Goal: Information Seeking & Learning: Check status

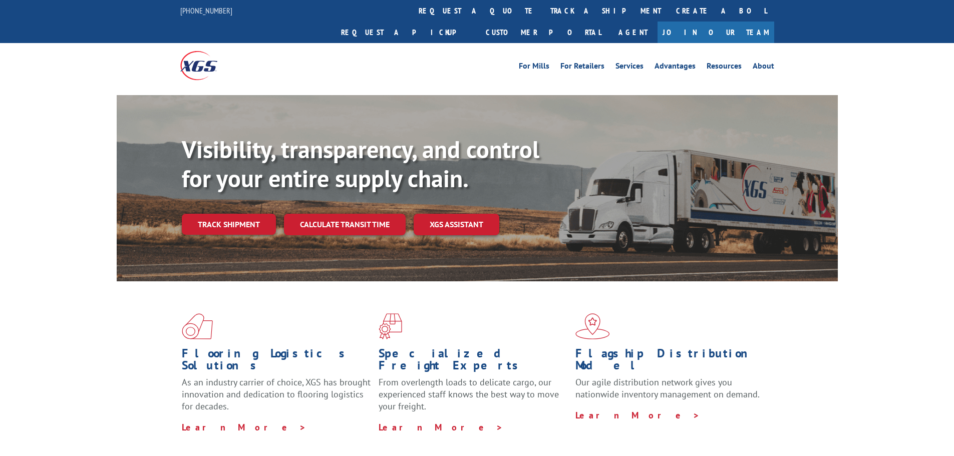
click at [247, 214] on link "Track shipment" at bounding box center [229, 224] width 94 height 21
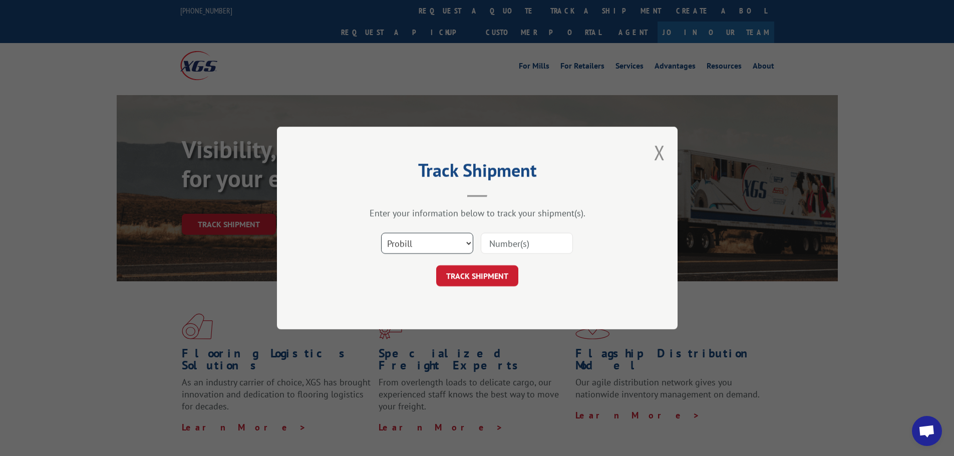
click at [428, 250] on select "Select category... Probill BOL PO" at bounding box center [427, 243] width 92 height 21
select select "po"
click at [381, 233] on select "Select category... Probill BOL PO" at bounding box center [427, 243] width 92 height 21
click at [501, 275] on button "TRACK SHIPMENT" at bounding box center [477, 275] width 82 height 21
click at [525, 230] on div "Select category... Probill BOL PO This field is required" at bounding box center [477, 243] width 300 height 33
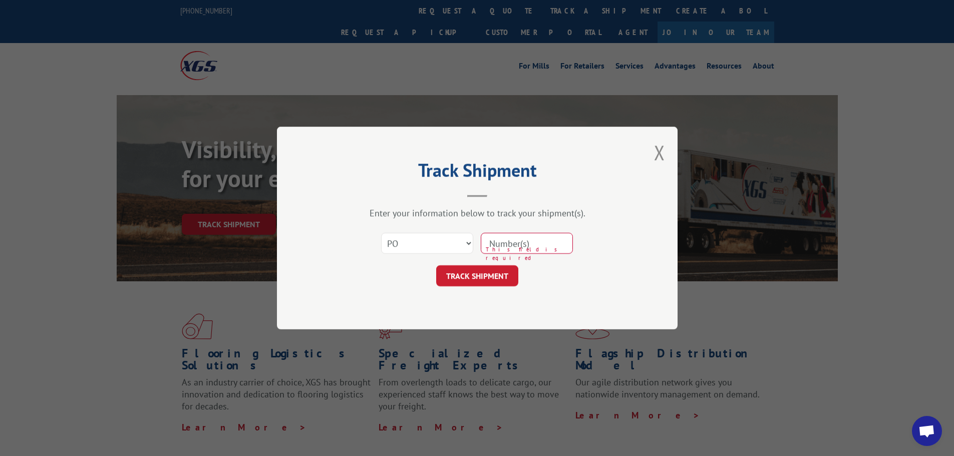
drag, startPoint x: 502, startPoint y: 256, endPoint x: 505, endPoint y: 246, distance: 10.9
click at [502, 256] on span "This field is required" at bounding box center [529, 253] width 87 height 17
click at [505, 245] on input at bounding box center [527, 243] width 92 height 21
paste input "41502500"
type input "41502500"
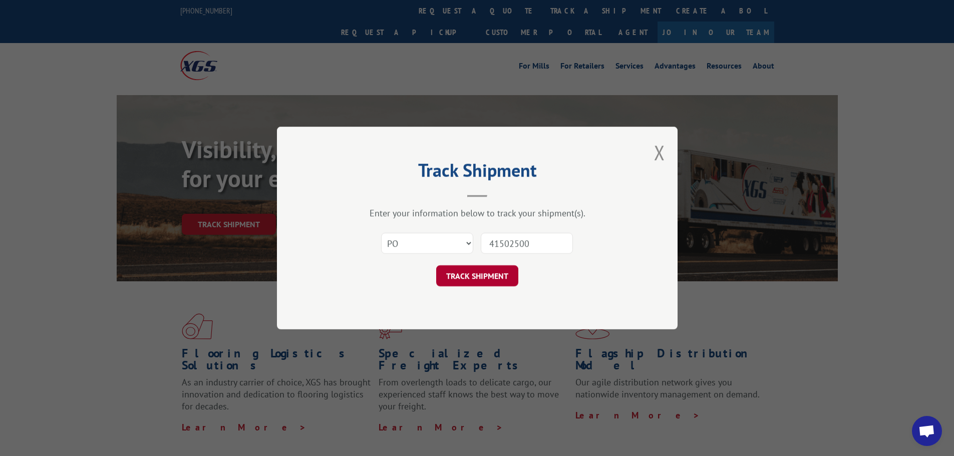
click at [486, 270] on button "TRACK SHIPMENT" at bounding box center [477, 275] width 82 height 21
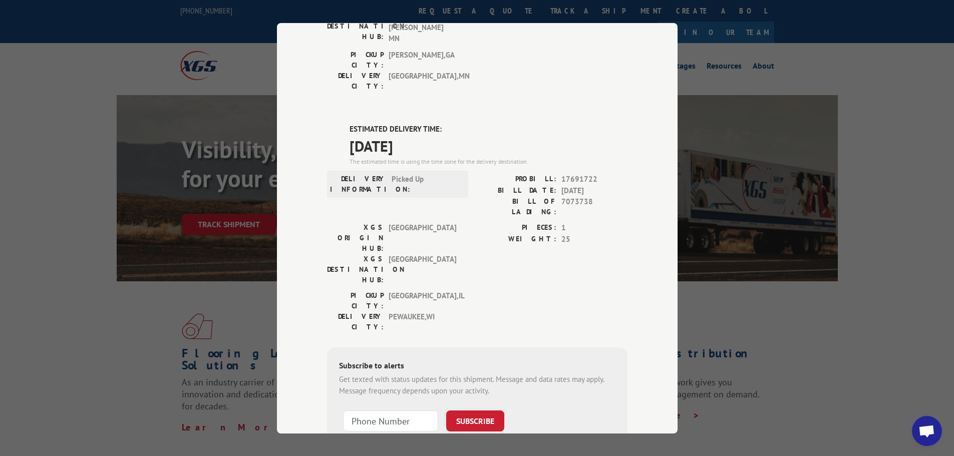
scroll to position [204, 0]
click at [466, 123] on label "ESTIMATED DELIVERY TIME:" at bounding box center [488, 129] width 278 height 12
click at [775, 62] on div "Track Shipment DELIVERED DELIVERY INFORMATION: [DATE] 02:45 pm CREW2 PROBILL: 1…" at bounding box center [477, 228] width 954 height 456
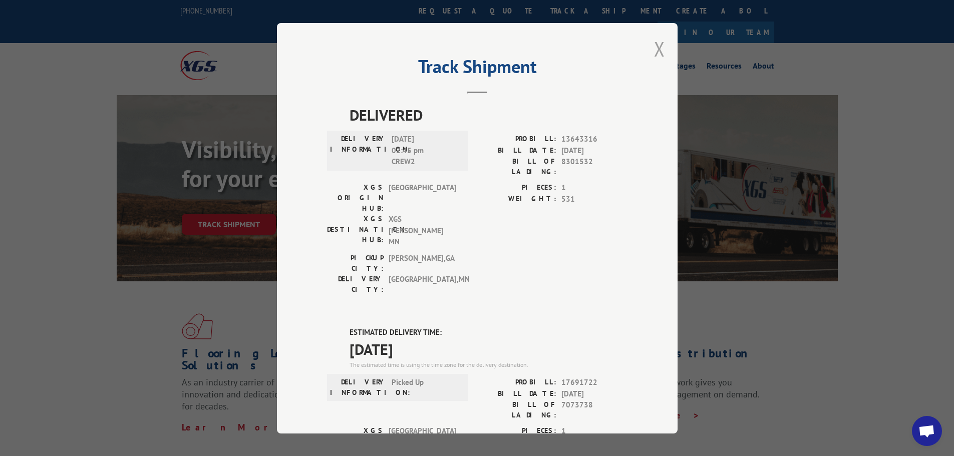
click at [654, 46] on button "Close modal" at bounding box center [659, 49] width 11 height 27
